Goal: Transaction & Acquisition: Download file/media

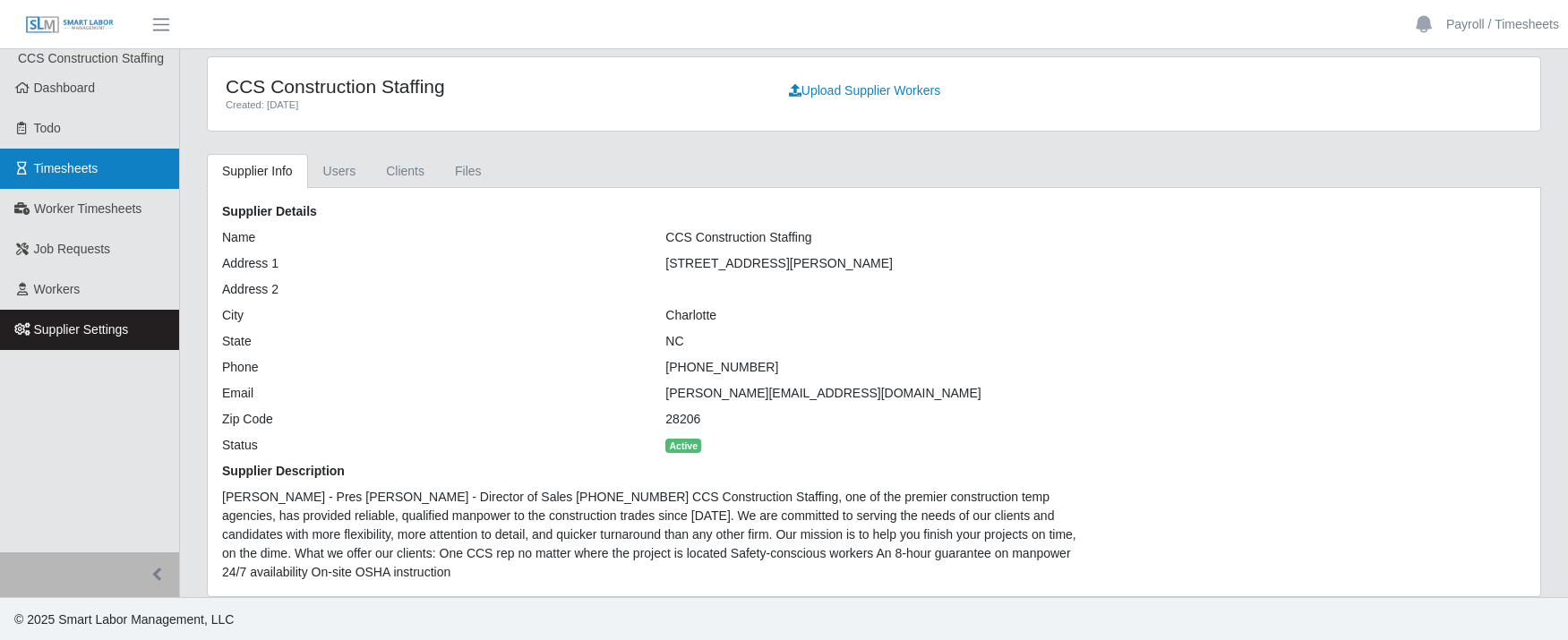
click at [78, 171] on span "Timesheets" at bounding box center [66, 169] width 65 height 15
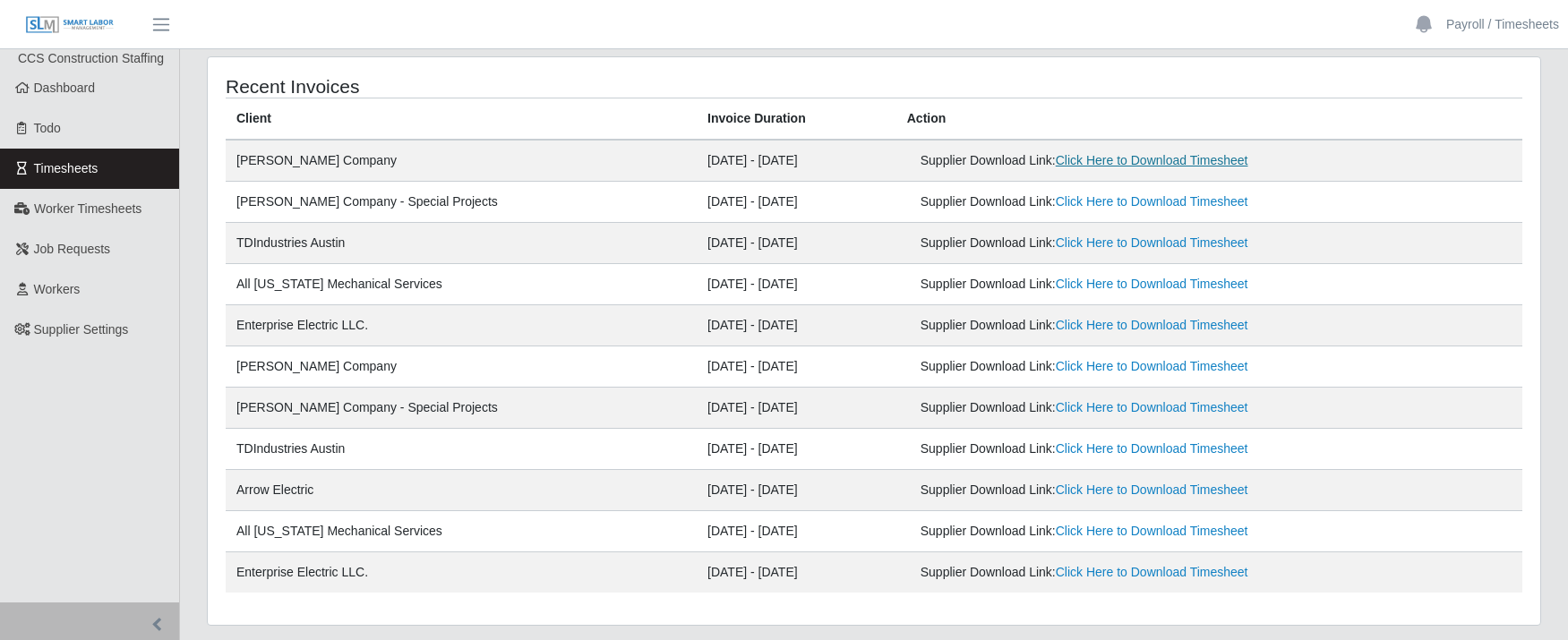
click at [1132, 164] on link "Click Here to Download Timesheet" at bounding box center [1151, 160] width 192 height 15
drag, startPoint x: 1103, startPoint y: 201, endPoint x: 1207, endPoint y: 131, distance: 125.4
click at [1103, 201] on link "Click Here to Download Timesheet" at bounding box center [1151, 201] width 192 height 15
click at [1088, 245] on link "Click Here to Download Timesheet" at bounding box center [1151, 243] width 192 height 15
click at [777, 275] on td "[DATE] - [DATE]" at bounding box center [796, 284] width 200 height 41
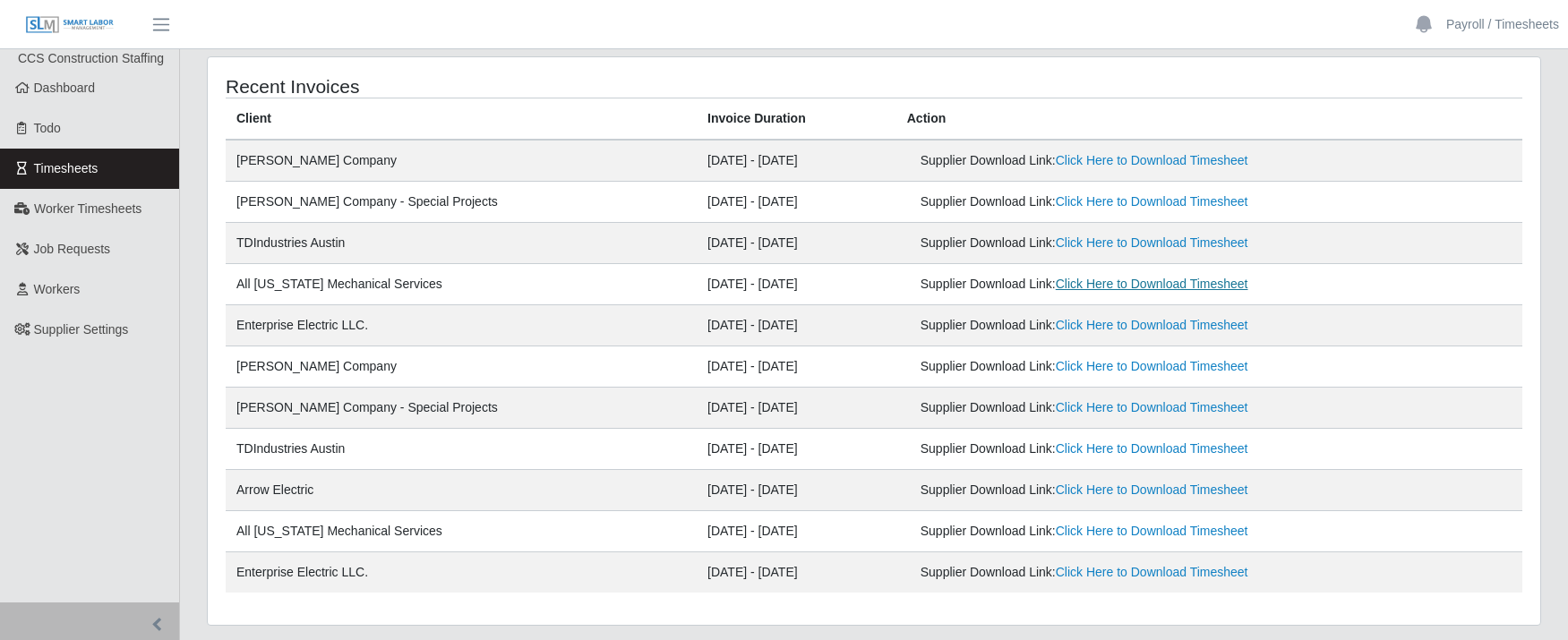
click at [1140, 291] on link "Click Here to Download Timesheet" at bounding box center [1151, 284] width 192 height 15
click at [817, 281] on td "[DATE] - [DATE]" at bounding box center [796, 284] width 200 height 41
click at [1081, 321] on link "Click Here to Download Timesheet" at bounding box center [1151, 325] width 192 height 15
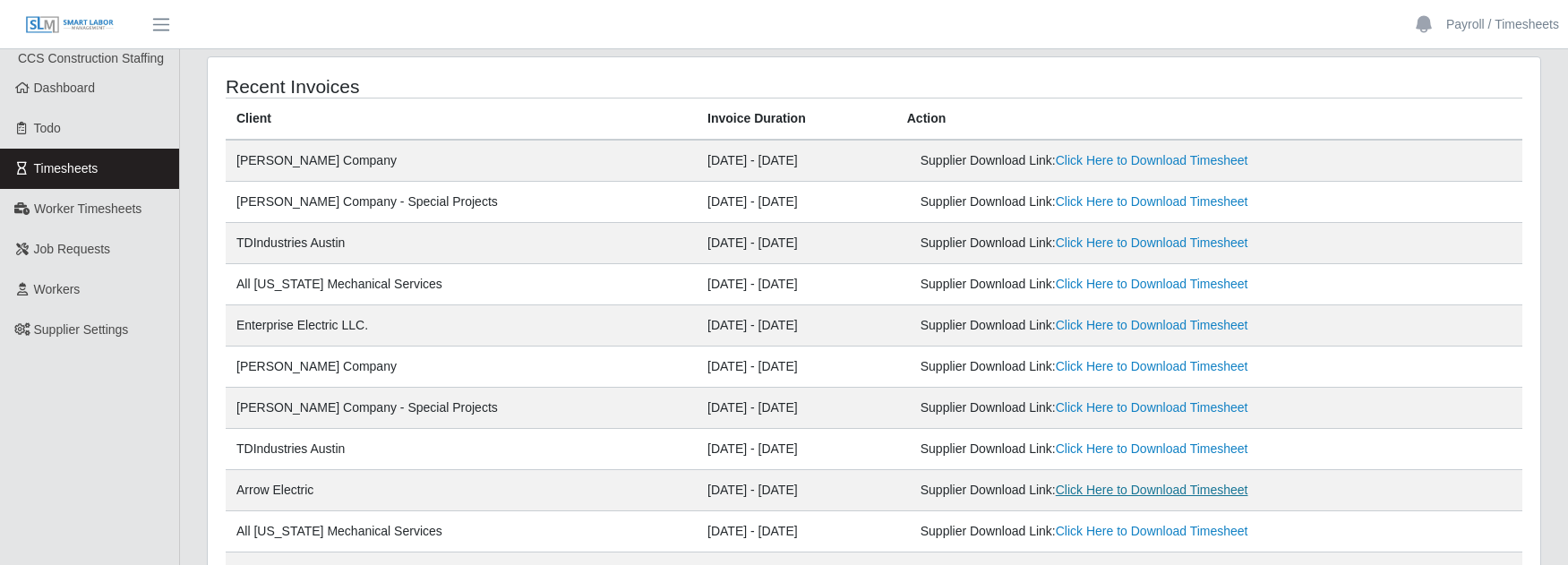
click at [1132, 489] on link "Click Here to Download Timesheet" at bounding box center [1151, 490] width 192 height 15
click at [1027, 70] on div "Recent Invoices Client Invoice Duration Action [PERSON_NAME] Company [DATE] - […" at bounding box center [874, 341] width 1333 height 568
